Goal: Information Seeking & Learning: Find specific fact

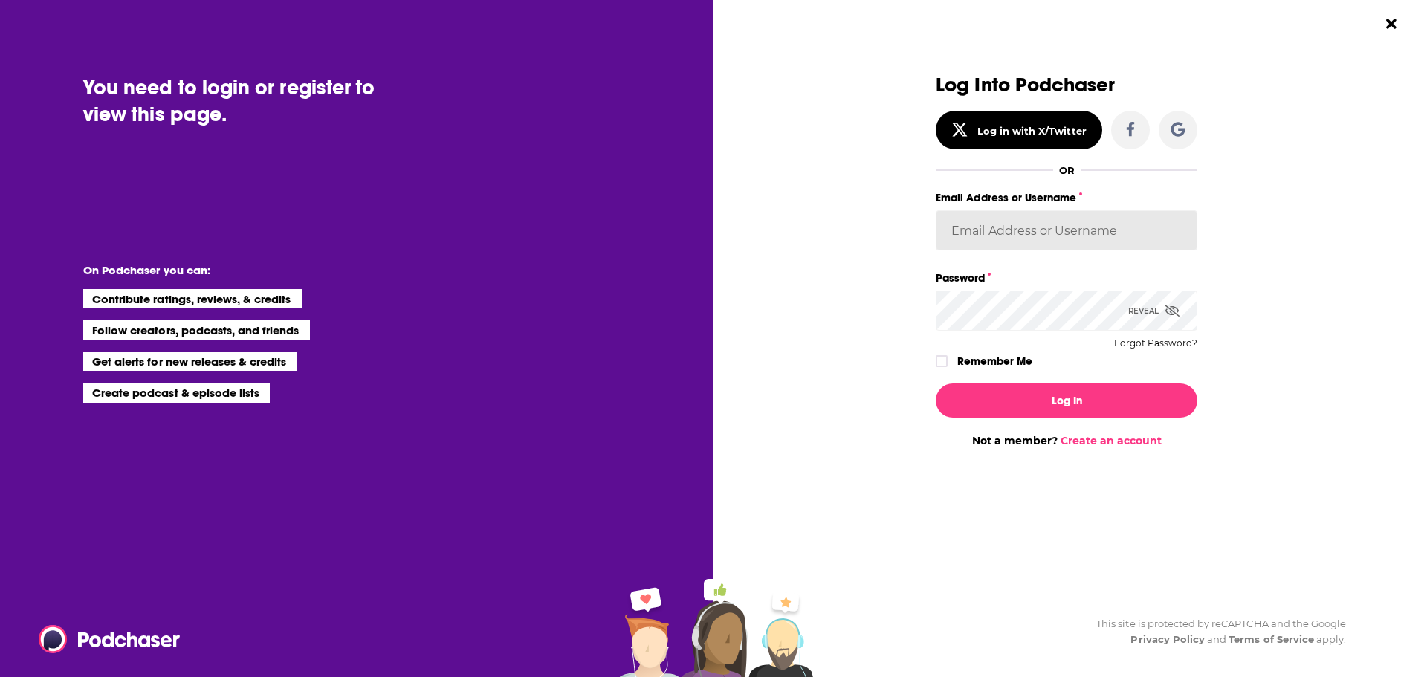
click at [1008, 219] on input "Email Address or Username" at bounding box center [1066, 230] width 262 height 40
type input "[EMAIL_ADDRESS][PERSON_NAME][DOMAIN_NAME]"
click at [935, 383] on button "Log In" at bounding box center [1066, 400] width 262 height 34
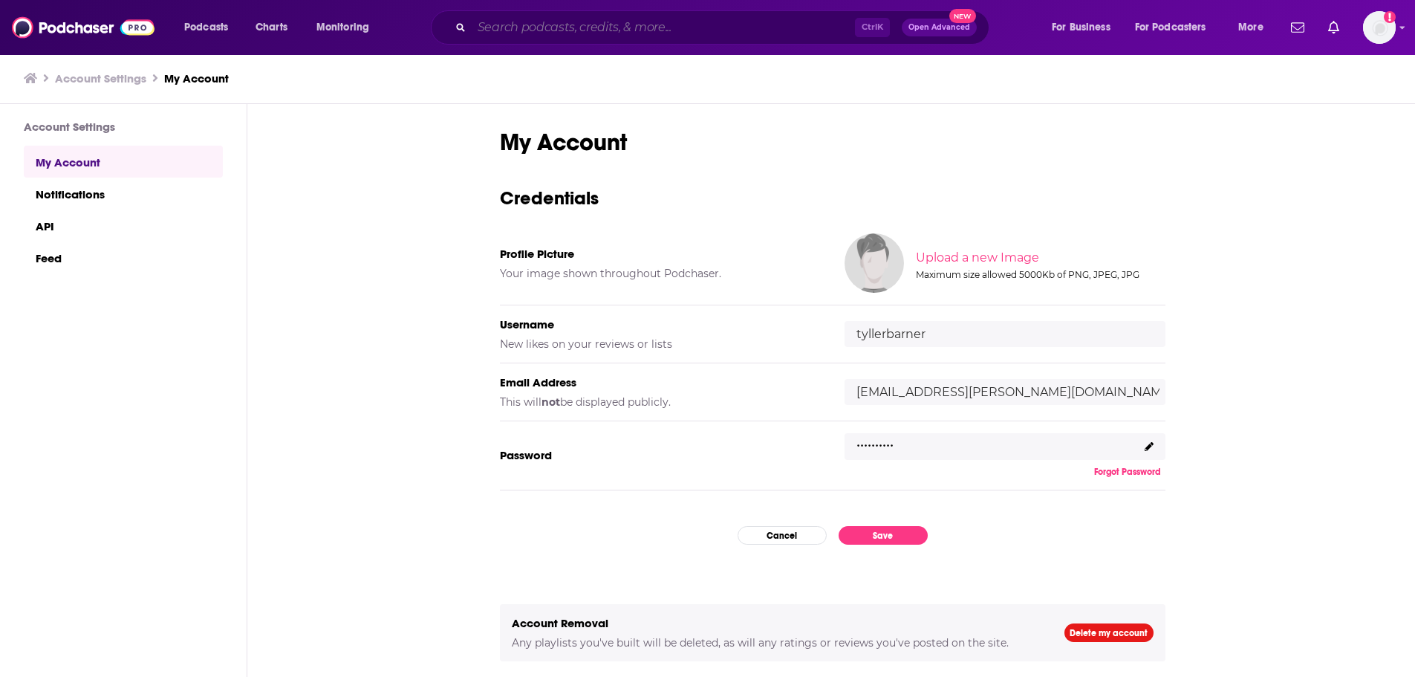
click at [751, 34] on input "Search podcasts, credits, & more..." at bounding box center [663, 28] width 383 height 24
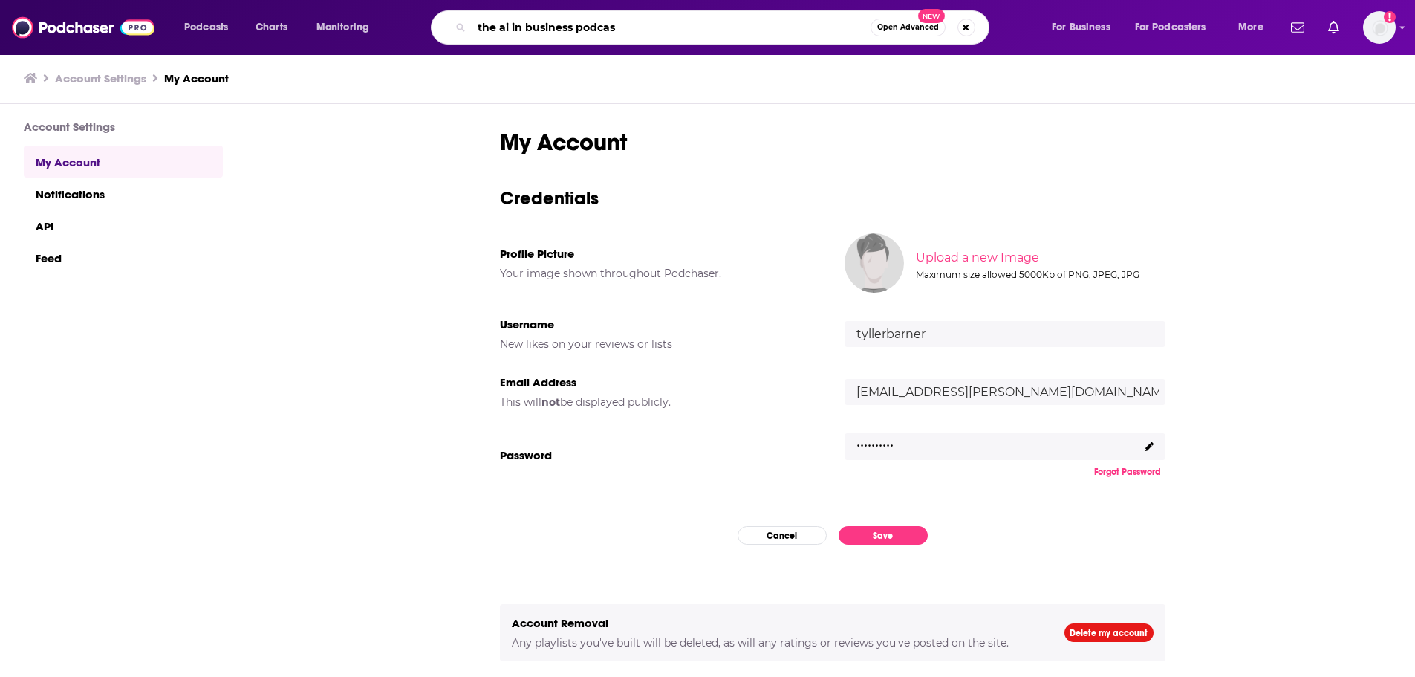
type input "the ai in business podcast"
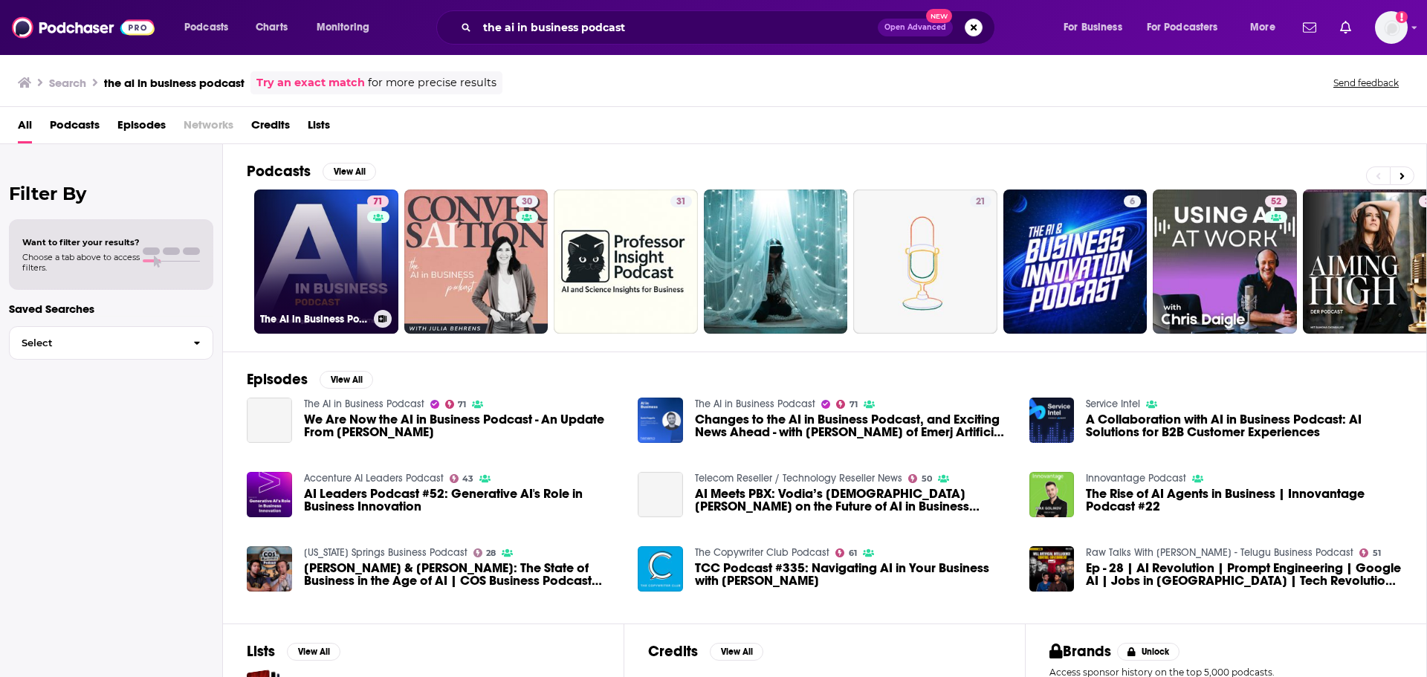
click at [354, 240] on link "71 The AI in Business Podcast" at bounding box center [326, 261] width 144 height 144
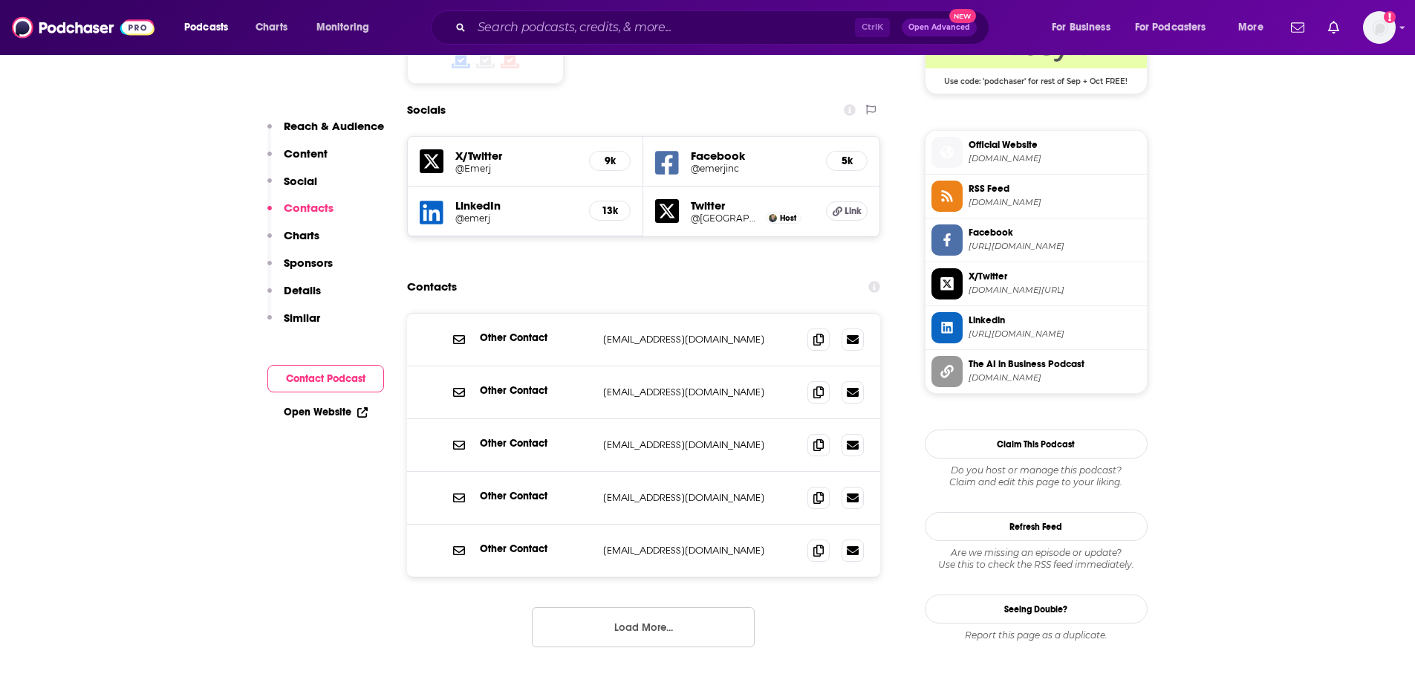
scroll to position [1337, 0]
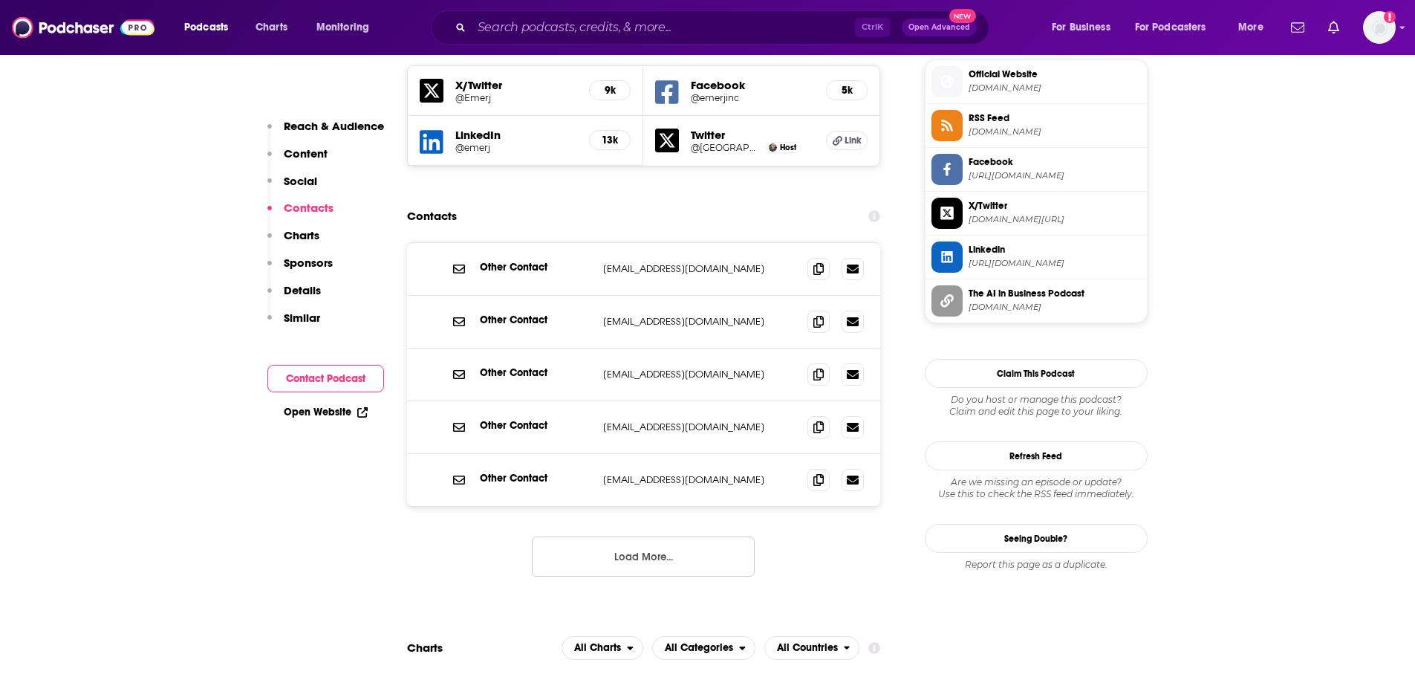
click at [677, 536] on button "Load More..." at bounding box center [643, 556] width 223 height 40
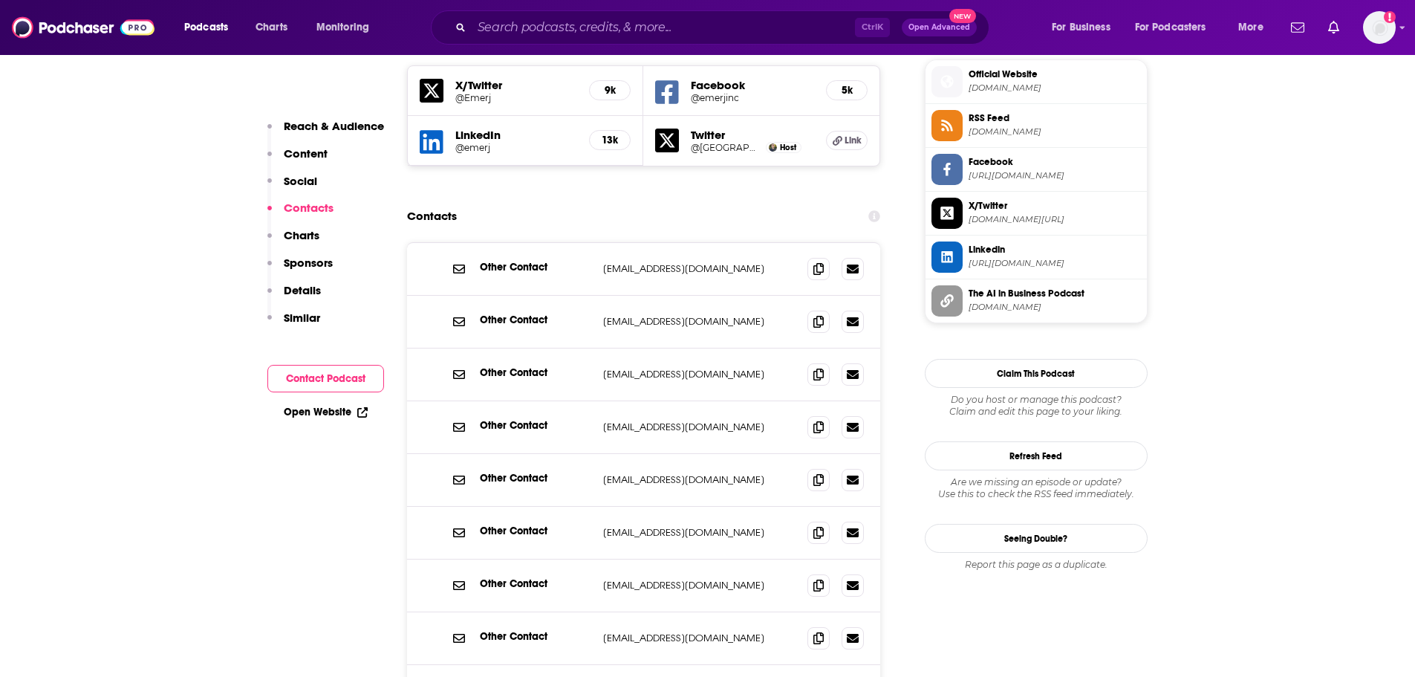
scroll to position [1486, 0]
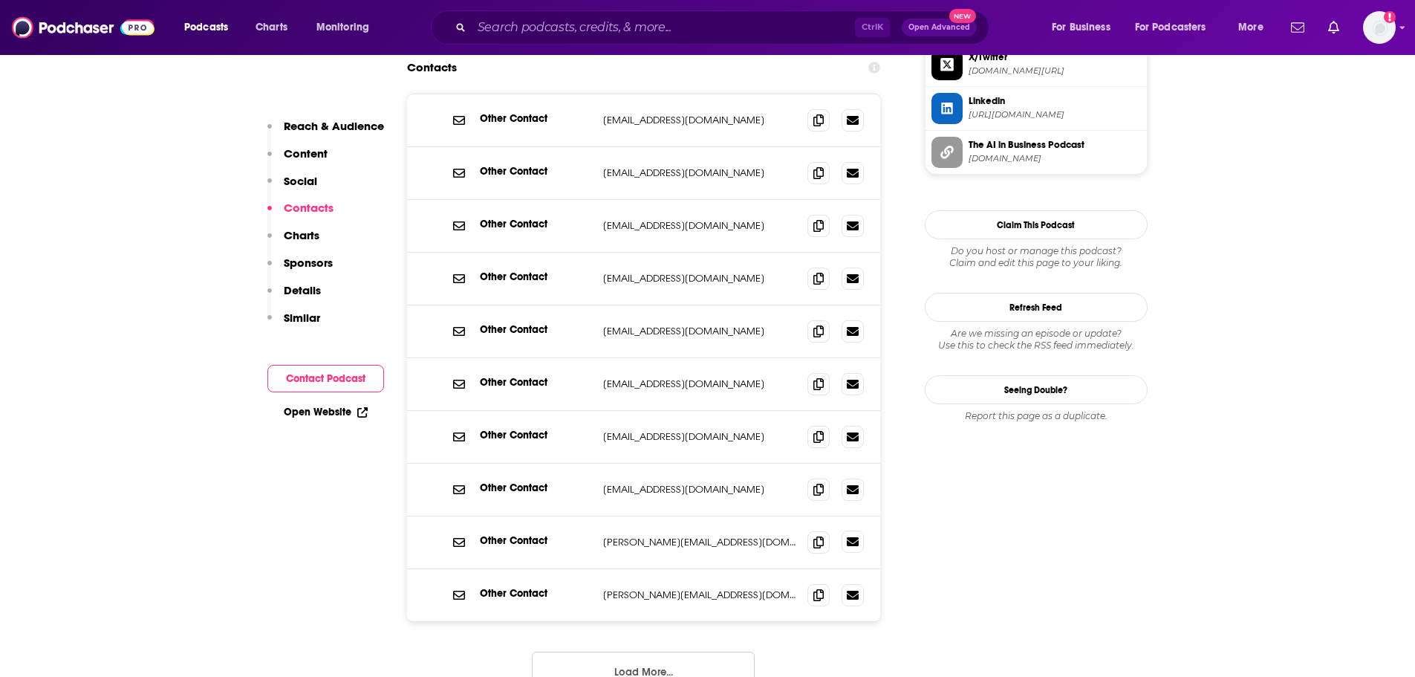
click at [861, 531] on link at bounding box center [853, 542] width 22 height 22
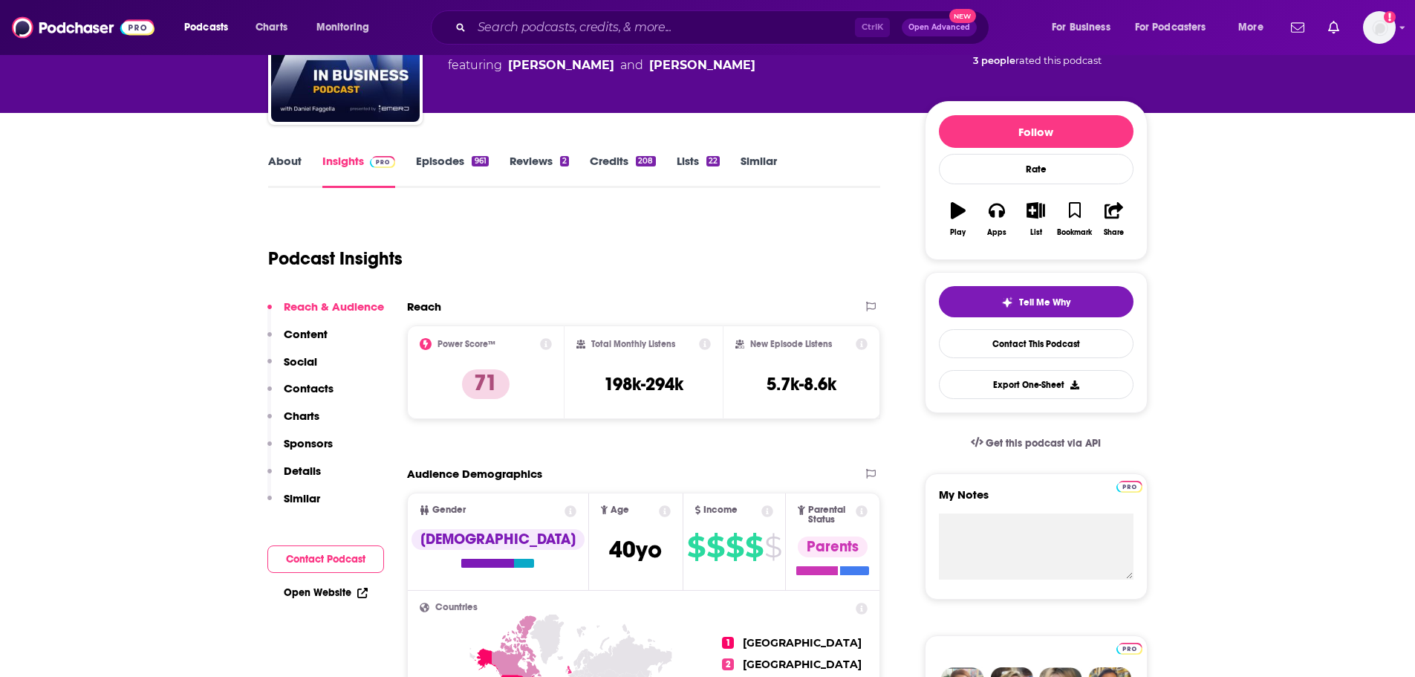
scroll to position [0, 0]
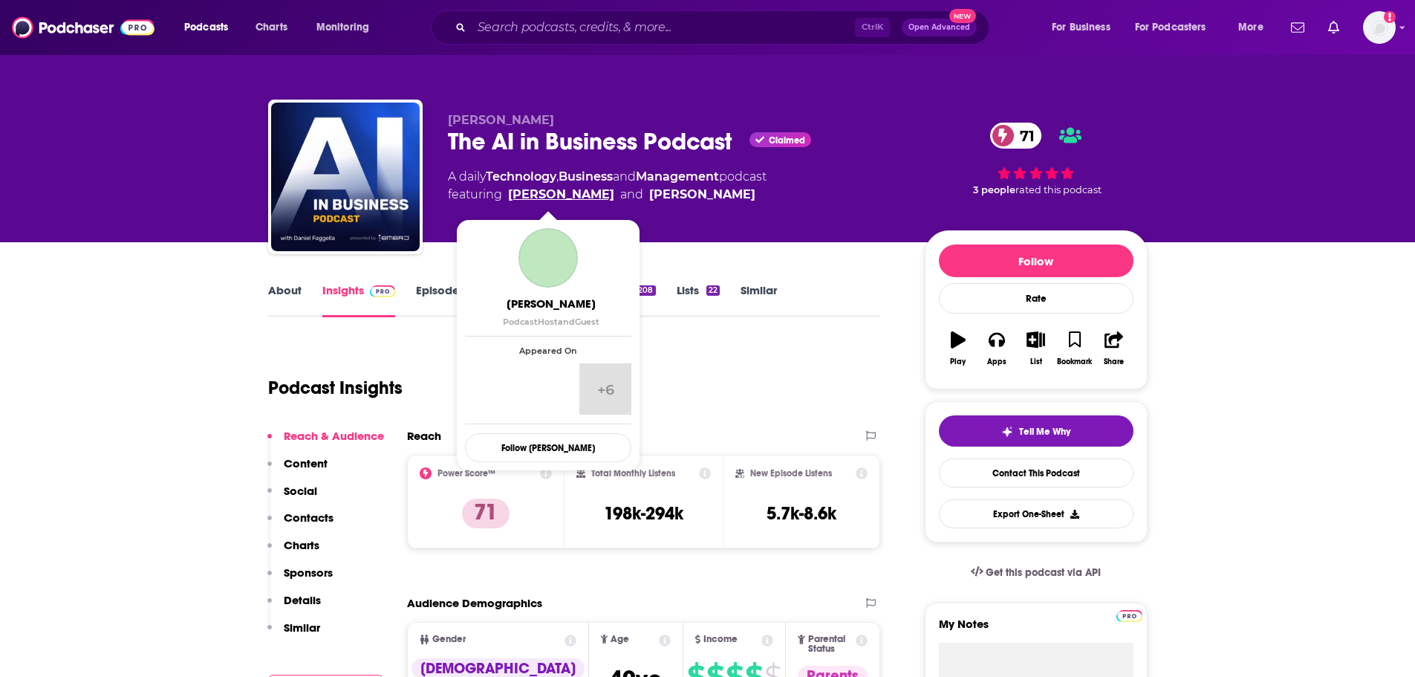
click at [547, 189] on link "[PERSON_NAME]" at bounding box center [561, 195] width 106 height 18
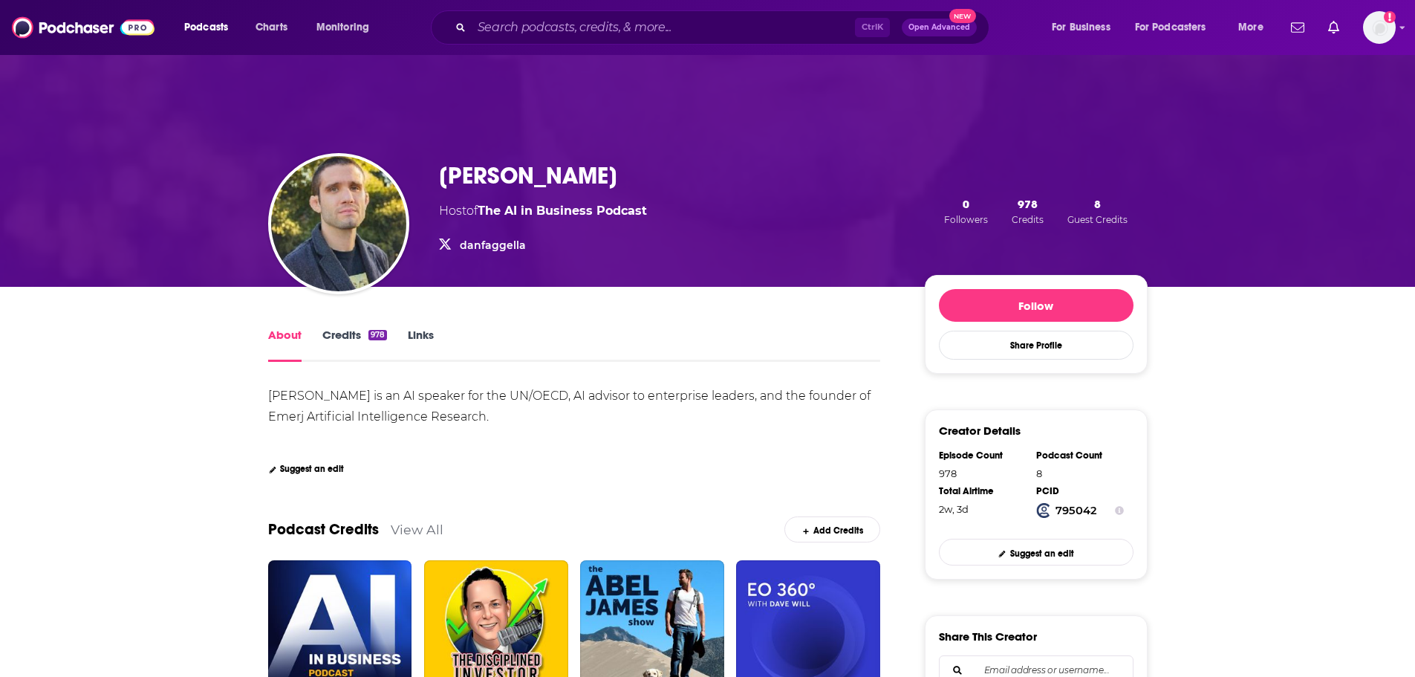
click at [476, 245] on link "danfaggella" at bounding box center [493, 245] width 66 height 13
